Goal: Check status: Check status

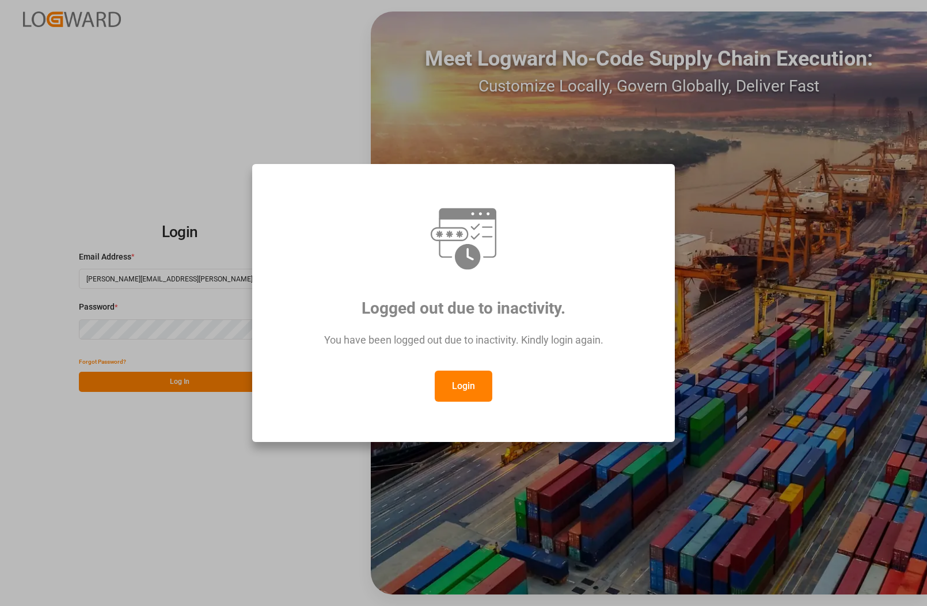
click at [454, 389] on button "Login" at bounding box center [464, 386] width 58 height 31
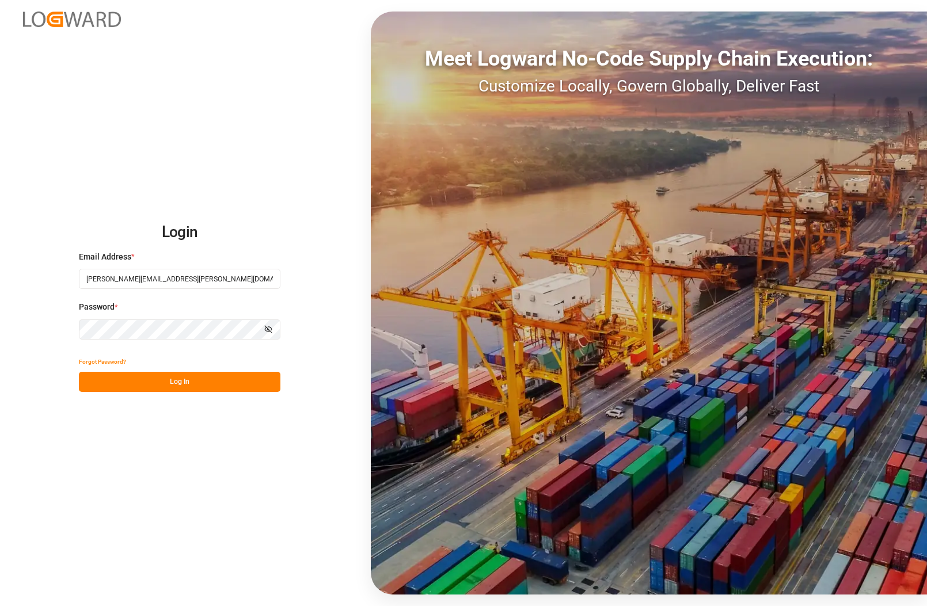
click at [121, 323] on div "Password * Show password" at bounding box center [180, 326] width 202 height 51
click at [136, 381] on button "Log In" at bounding box center [180, 382] width 202 height 20
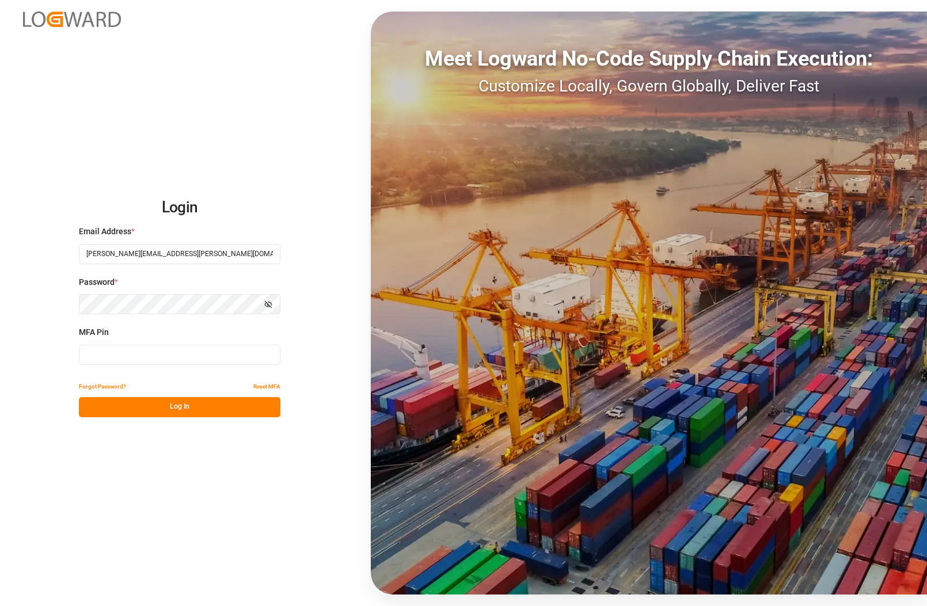
click at [128, 358] on input at bounding box center [180, 355] width 202 height 20
type input "543756"
click at [121, 402] on button "Log In" at bounding box center [180, 407] width 202 height 20
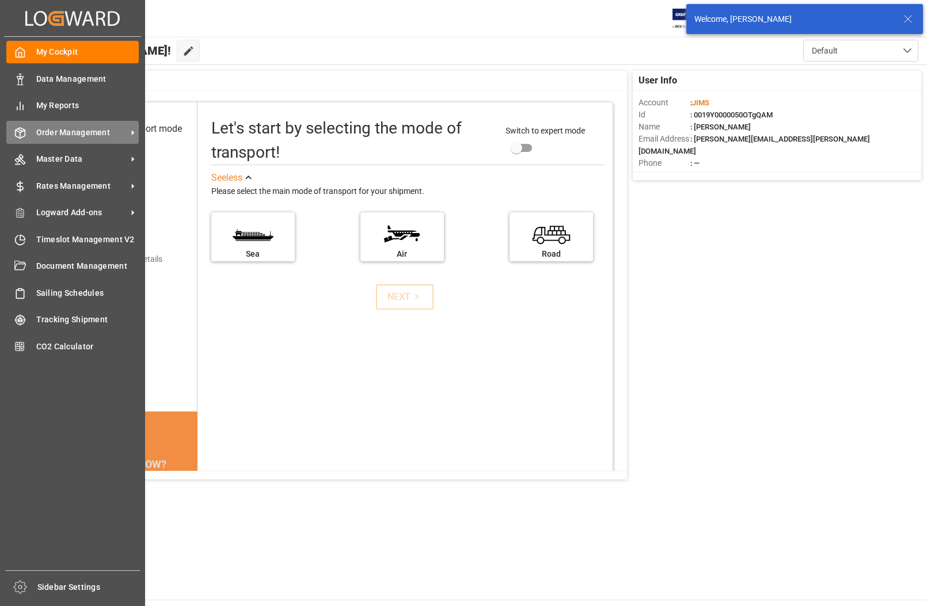
click at [68, 131] on span "Order Management" at bounding box center [81, 133] width 91 height 12
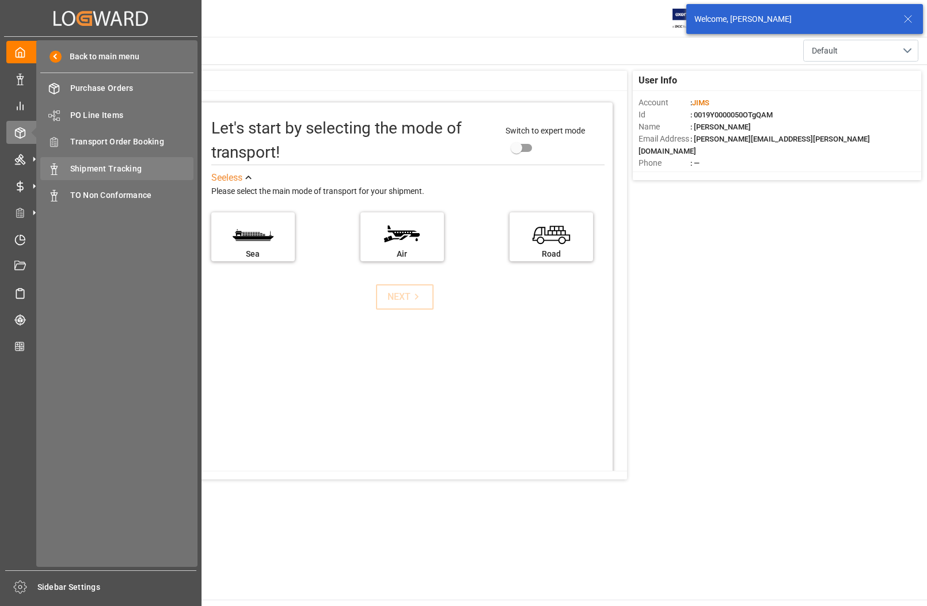
click at [97, 168] on span "Shipment Tracking" at bounding box center [132, 169] width 124 height 12
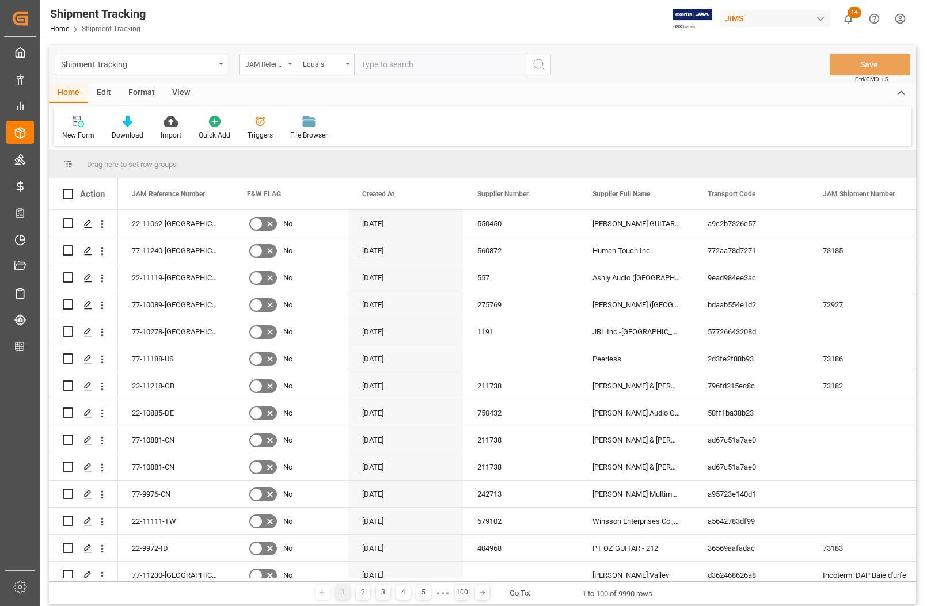
click at [284, 63] on div "JAM Reference Number" at bounding box center [264, 62] width 39 height 13
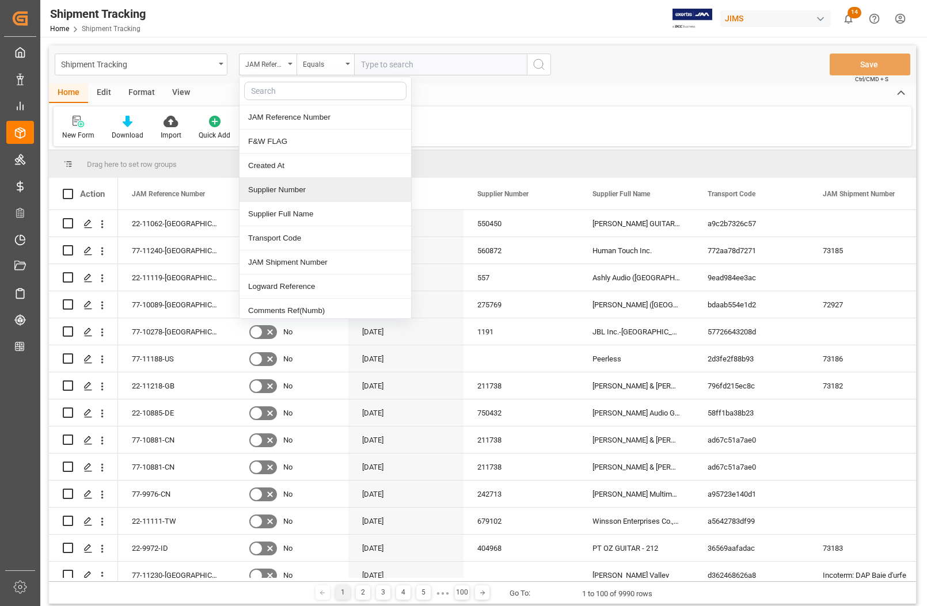
click at [262, 193] on div "Supplier Number" at bounding box center [326, 190] width 172 height 24
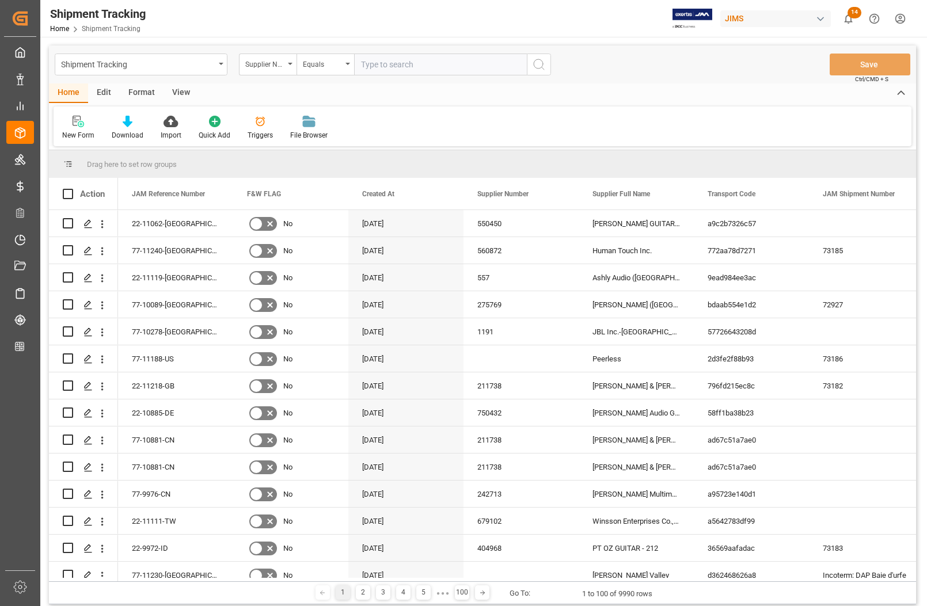
click at [382, 68] on input "text" at bounding box center [440, 65] width 173 height 22
type input "676056"
click at [540, 61] on icon "search button" at bounding box center [539, 65] width 14 height 14
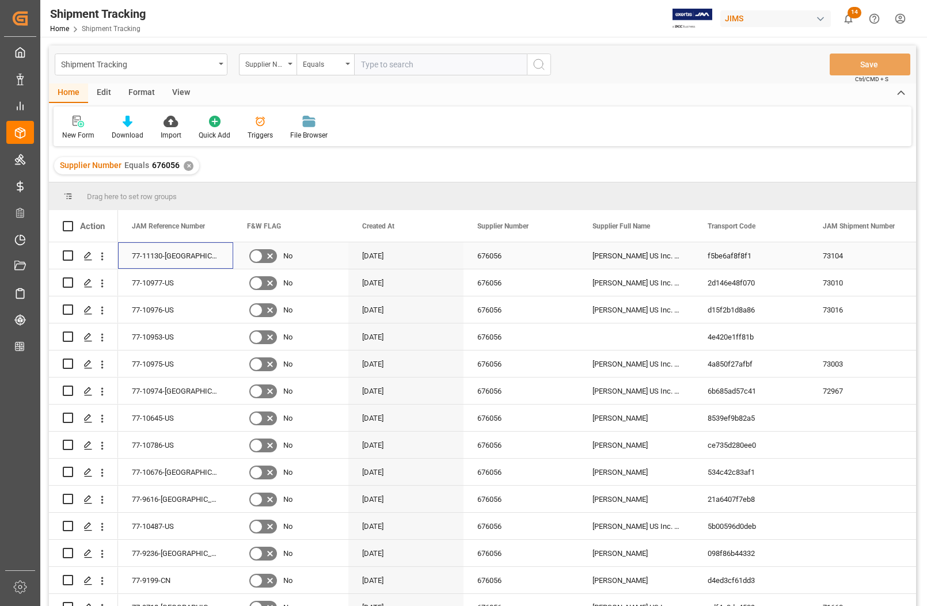
click at [183, 259] on div "77-11130-[GEOGRAPHIC_DATA]" at bounding box center [175, 255] width 115 height 26
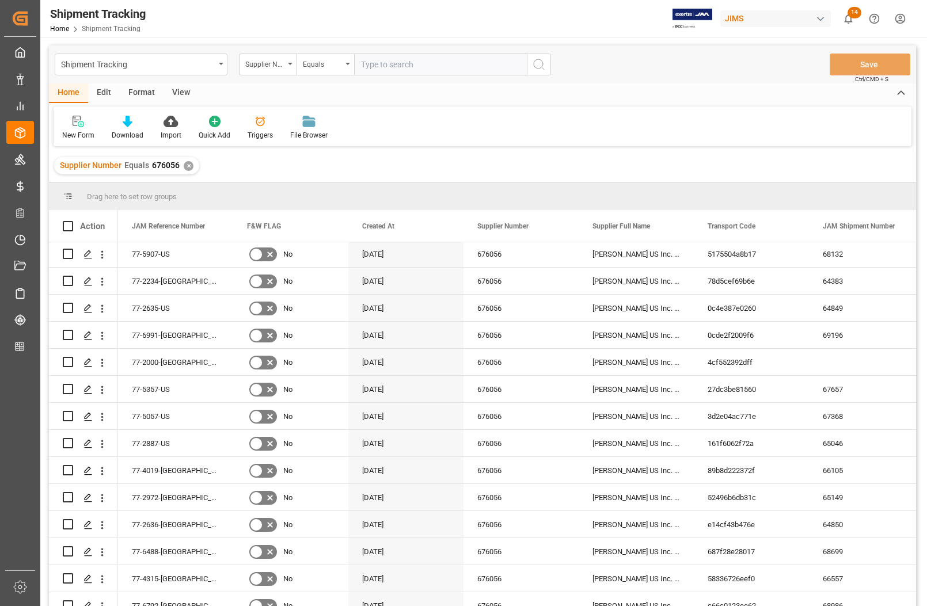
scroll to position [1502, 0]
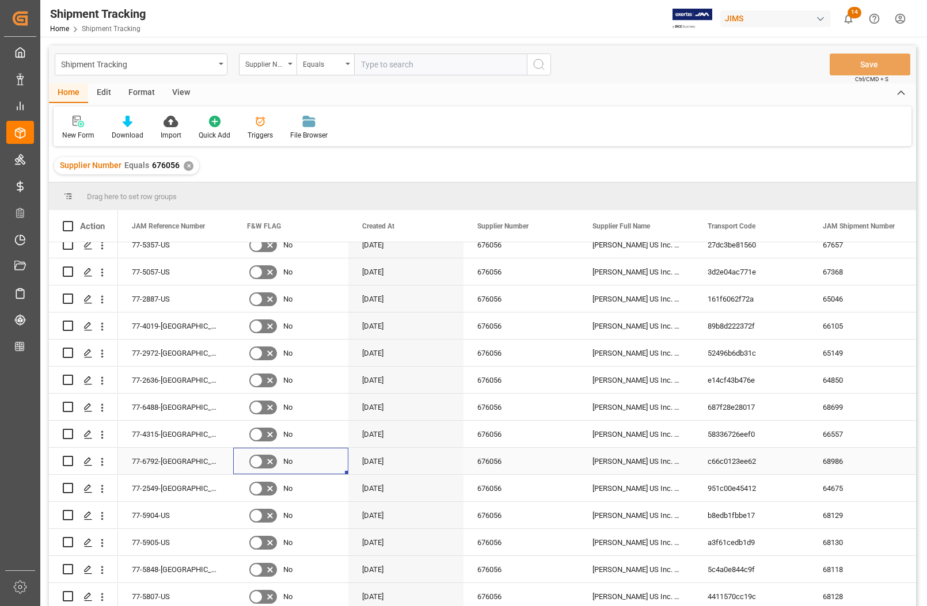
click at [341, 453] on div "No" at bounding box center [290, 461] width 115 height 26
click at [378, 513] on div "[DATE]" at bounding box center [405, 515] width 115 height 26
click at [412, 269] on div "[DATE]" at bounding box center [405, 272] width 115 height 26
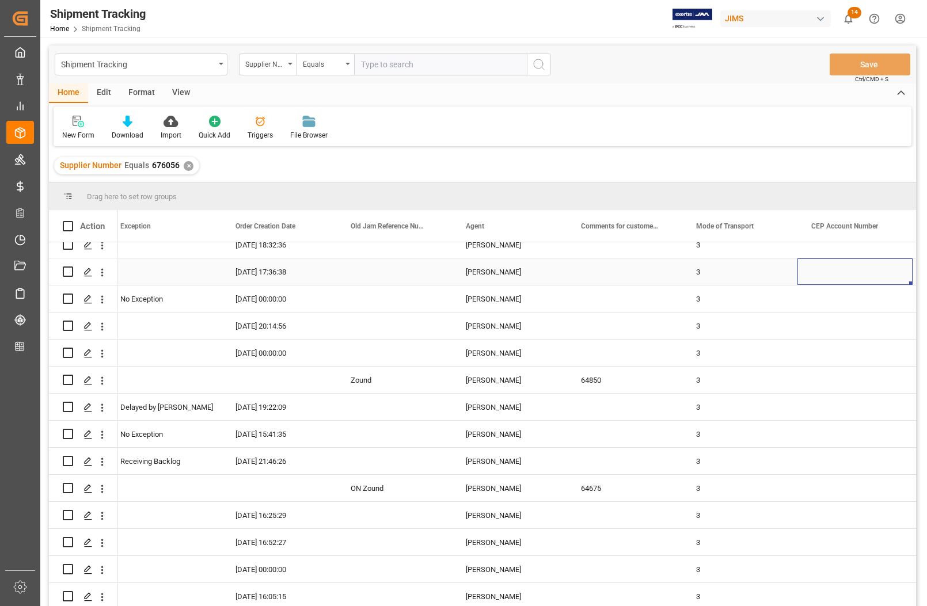
scroll to position [0, 0]
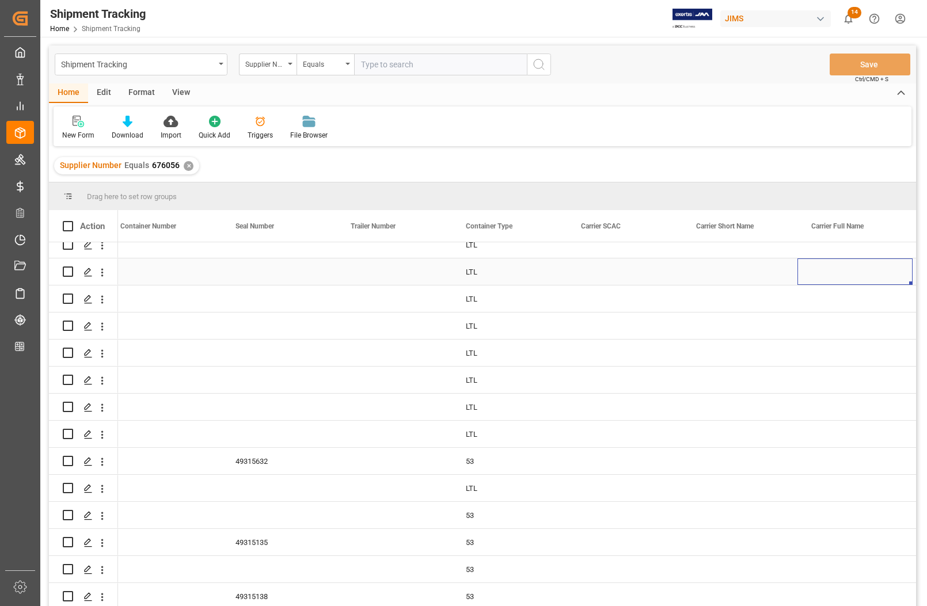
click at [830, 263] on div "Press SPACE to select this row." at bounding box center [855, 272] width 115 height 26
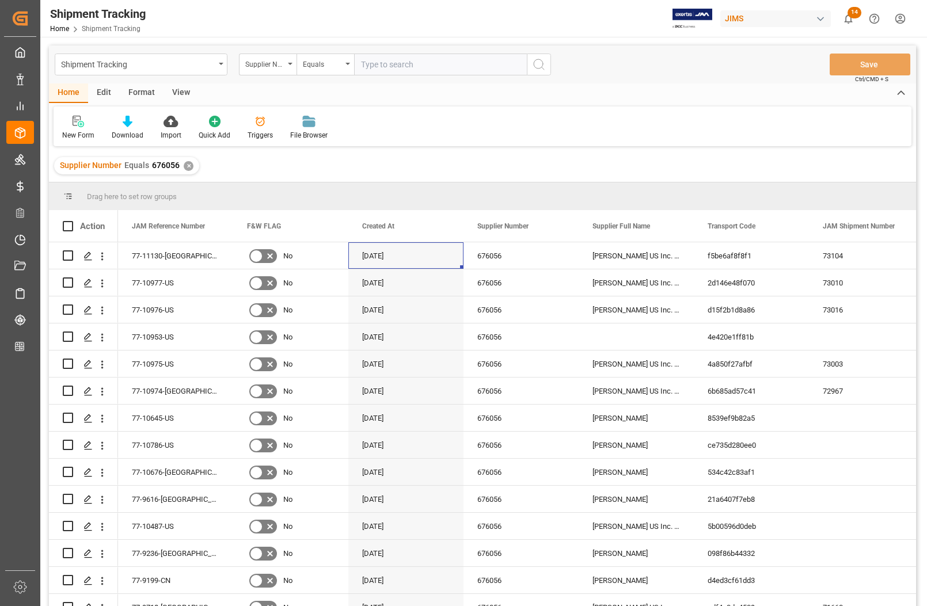
click at [180, 93] on div "View" at bounding box center [181, 94] width 35 height 20
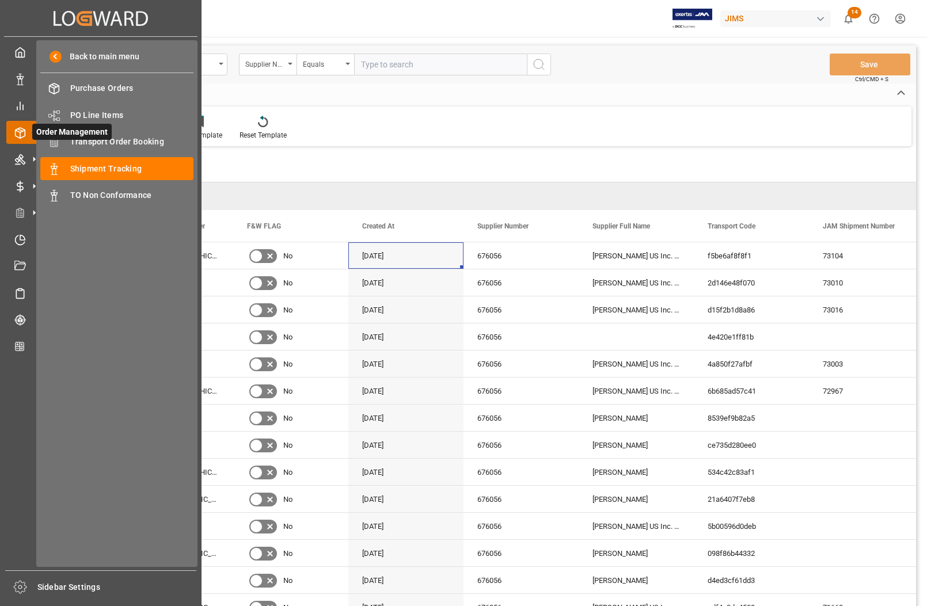
click at [104, 134] on span "Order Management" at bounding box center [71, 132] width 79 height 16
